Goal: Task Accomplishment & Management: Manage account settings

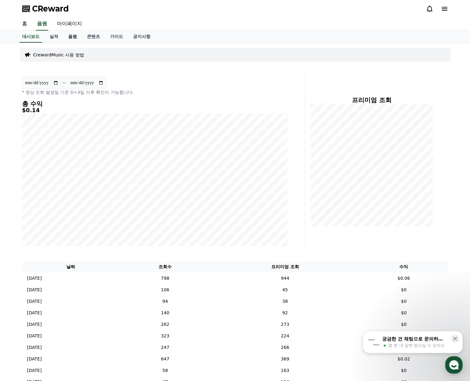
click at [68, 37] on link "음원" at bounding box center [72, 37] width 19 height 12
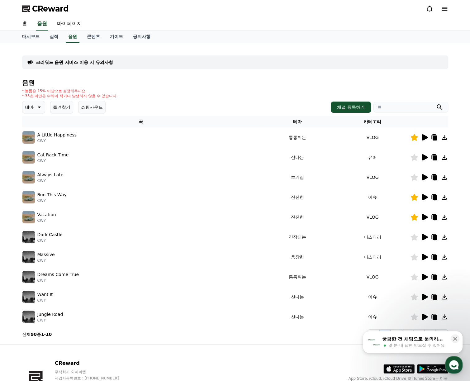
click at [64, 106] on button "즐겨찾기" at bounding box center [61, 107] width 23 height 12
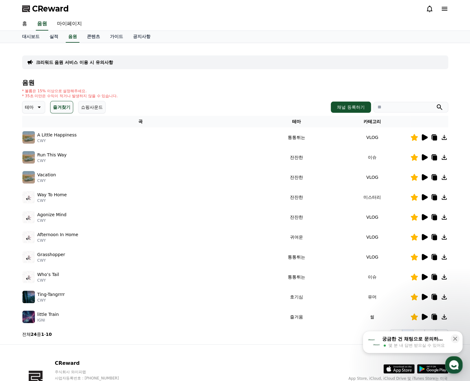
click at [423, 220] on icon at bounding box center [423, 216] width 7 height 7
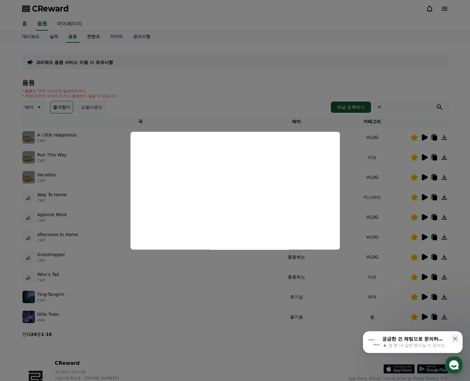
click at [394, 78] on button "close modal" at bounding box center [235, 190] width 470 height 381
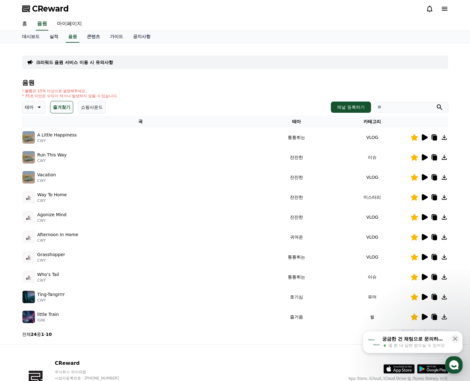
click at [423, 201] on td at bounding box center [429, 197] width 38 height 20
click at [423, 197] on icon at bounding box center [424, 197] width 6 height 6
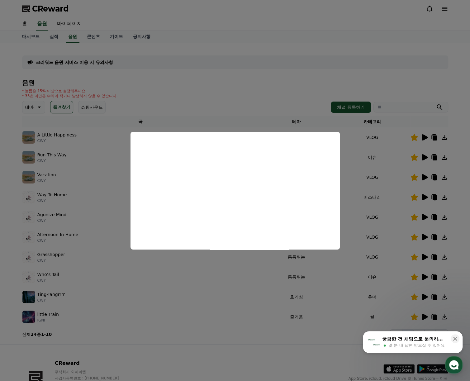
click at [278, 65] on button "close modal" at bounding box center [235, 190] width 470 height 381
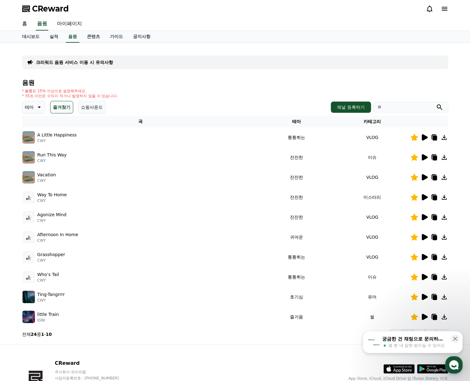
click at [431, 199] on icon at bounding box center [433, 196] width 7 height 7
